Goal: Transaction & Acquisition: Purchase product/service

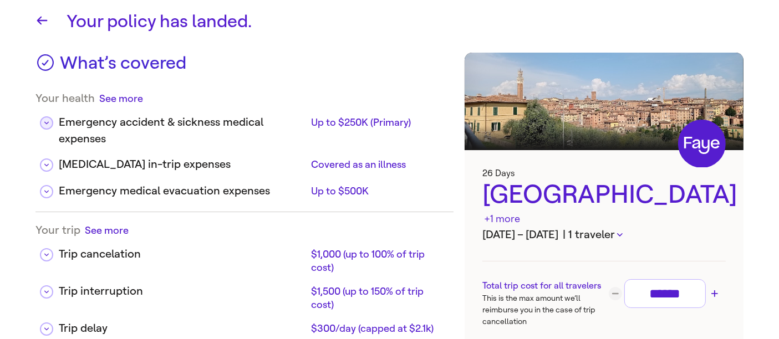
scroll to position [62, 0]
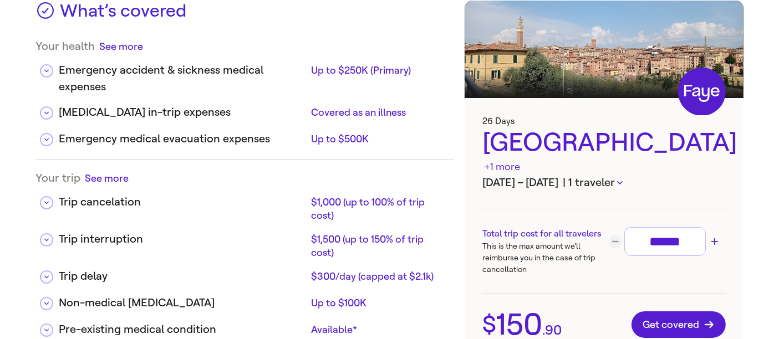
click at [574, 227] on h3 "Total trip cost for all travelers" at bounding box center [542, 233] width 121 height 13
click at [507, 241] on p "This is the max amount we’ll reimburse you in the case of trip cancellation" at bounding box center [542, 258] width 121 height 35
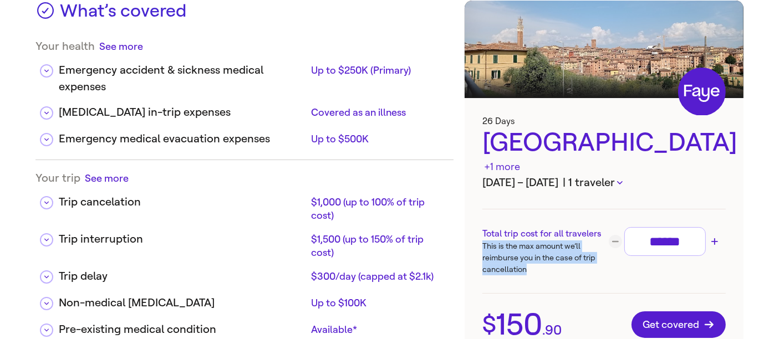
click at [507, 241] on p "This is the max amount we’ll reimburse you in the case of trip cancellation" at bounding box center [542, 258] width 121 height 35
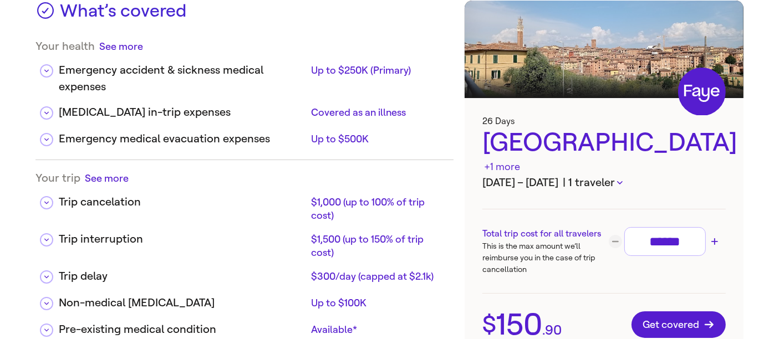
click at [507, 227] on h3 "Total trip cost for all travelers" at bounding box center [542, 233] width 121 height 13
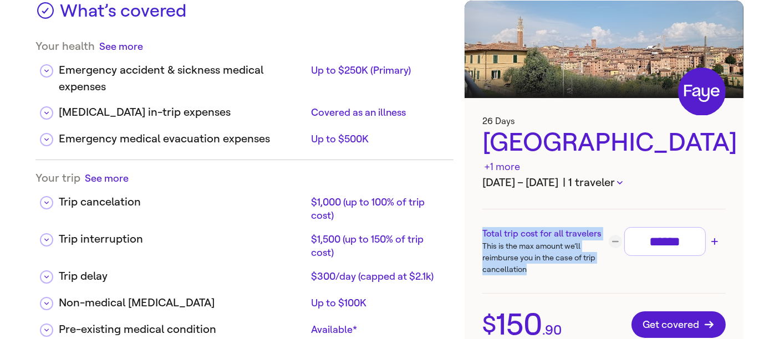
drag, startPoint x: 507, startPoint y: 219, endPoint x: 507, endPoint y: 235, distance: 16.1
click at [507, 235] on div "Total trip cost for all travelers This is the max amount we’ll reimburse you in…" at bounding box center [542, 251] width 121 height 48
click at [711, 238] on icon "Increase trip cost" at bounding box center [714, 241] width 7 height 7
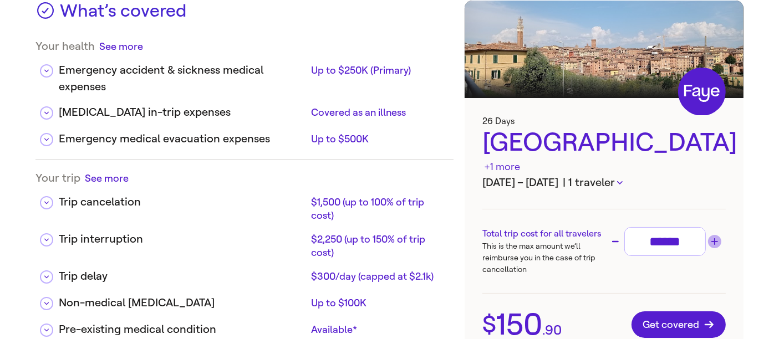
click at [715, 238] on icon "Increase trip cost" at bounding box center [714, 241] width 7 height 7
click at [618, 241] on icon "Decrease trip cost" at bounding box center [615, 241] width 7 height 1
type input "******"
click at [487, 227] on h3 "Total trip cost for all travelers" at bounding box center [542, 233] width 121 height 13
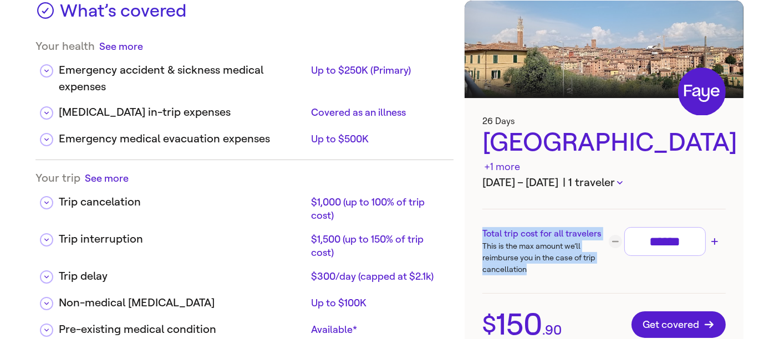
drag, startPoint x: 487, startPoint y: 217, endPoint x: 492, endPoint y: 242, distance: 26.0
click at [492, 242] on div "Total trip cost for all travelers This is the max amount we’ll reimburse you in…" at bounding box center [542, 251] width 121 height 48
click at [516, 227] on h3 "Total trip cost for all travelers" at bounding box center [542, 233] width 121 height 13
